Goal: Transaction & Acquisition: Obtain resource

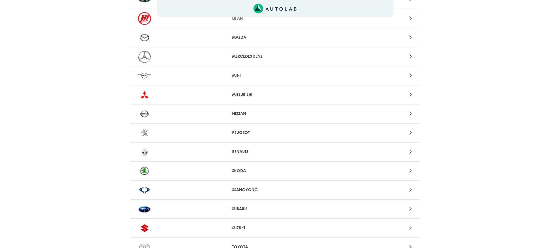
scroll to position [462, 0]
click at [411, 225] on icon at bounding box center [411, 227] width 3 height 8
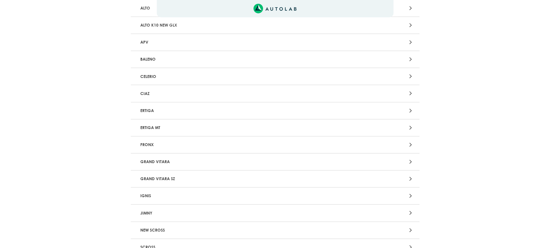
scroll to position [87, 0]
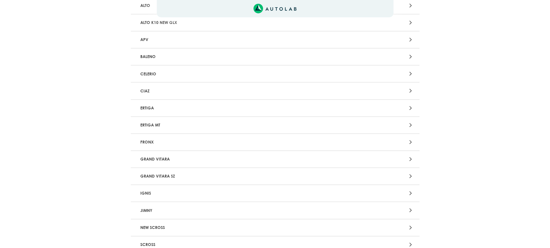
click at [410, 173] on icon at bounding box center [411, 176] width 3 height 8
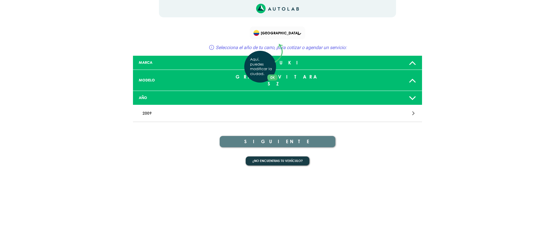
click at [413, 106] on div "Aquí, puedes modificar la ciudad. OK .aex,.bex{fill:none!important;stroke:#50c4…" at bounding box center [277, 124] width 555 height 248
click at [412, 109] on div at bounding box center [371, 113] width 94 height 8
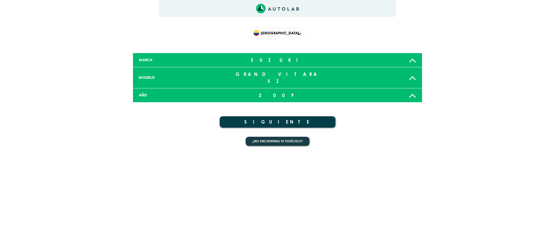
click at [412, 90] on icon at bounding box center [412, 96] width 8 height 12
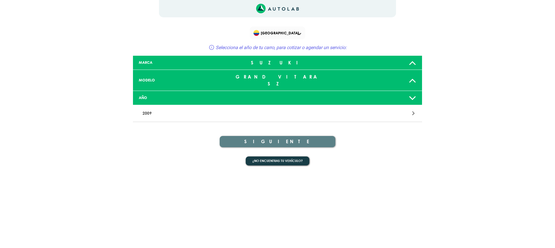
click at [413, 76] on icon at bounding box center [412, 81] width 8 height 12
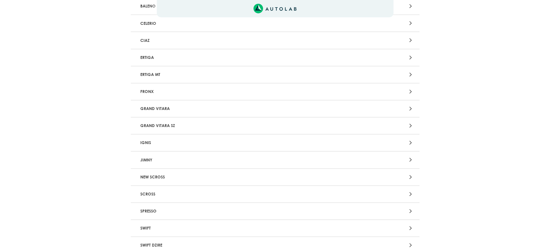
scroll to position [130, 0]
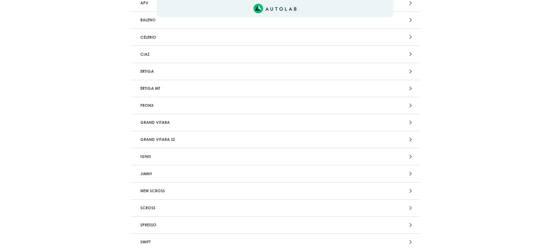
click at [177, 117] on p "GRAND VITARA" at bounding box center [228, 122] width 180 height 11
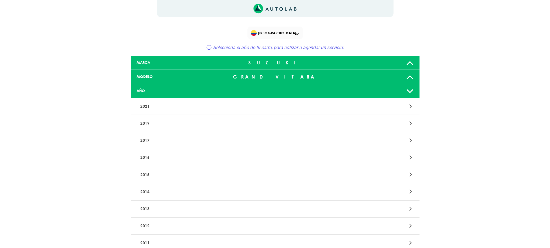
click at [411, 92] on icon at bounding box center [410, 91] width 8 height 12
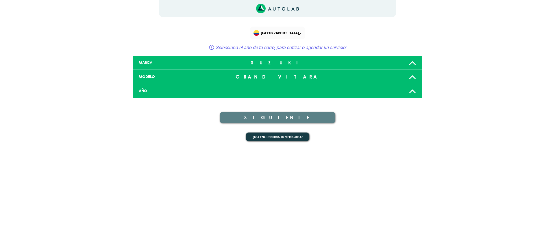
click at [406, 90] on div at bounding box center [372, 91] width 95 height 12
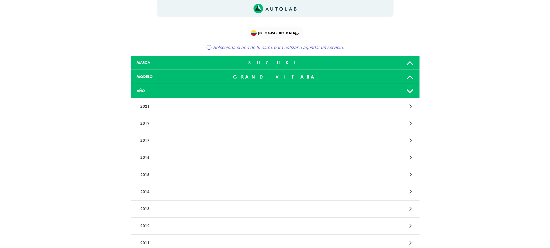
click at [410, 209] on icon at bounding box center [411, 209] width 3 height 8
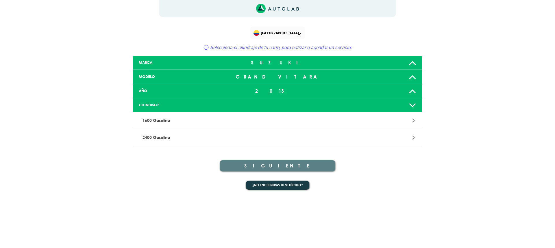
click at [415, 135] on div at bounding box center [371, 138] width 94 height 8
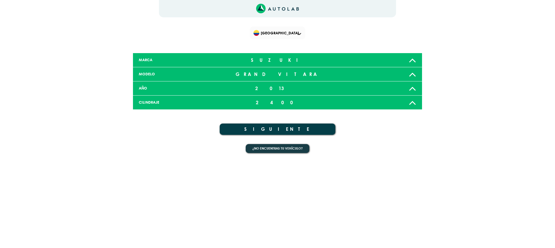
click at [298, 126] on button "SIGUIENTE" at bounding box center [278, 129] width 116 height 11
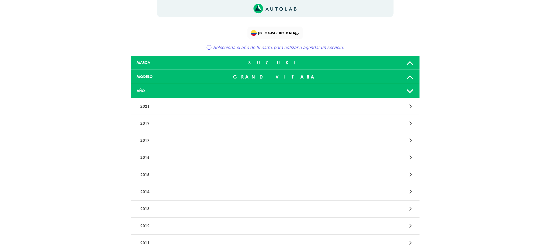
scroll to position [130, 0]
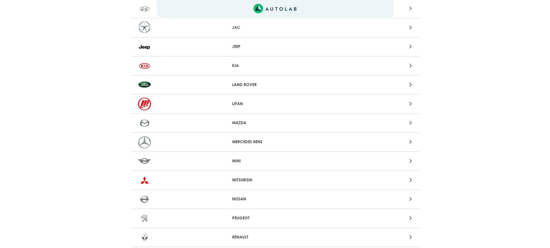
scroll to position [462, 0]
